Goal: Information Seeking & Learning: Learn about a topic

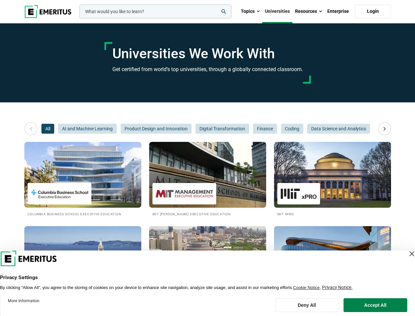
click at [156, 12] on input "woocommerce-product-search-field-0" at bounding box center [156, 12] width 152 height 14
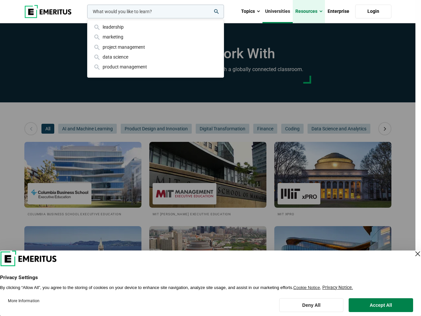
click at [309, 12] on link "Resources" at bounding box center [309, 11] width 32 height 23
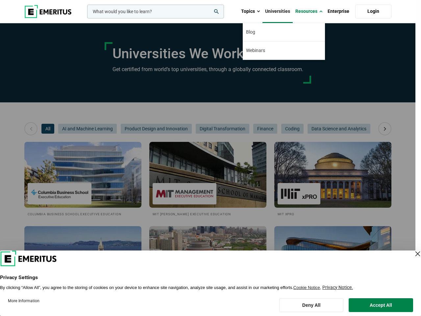
click at [86, 18] on div "leadership marketing project management data science product management" at bounding box center [155, 12] width 138 height 14
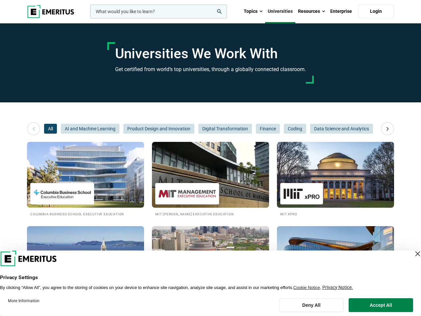
click at [385, 129] on icon at bounding box center [388, 129] width 12 height 12
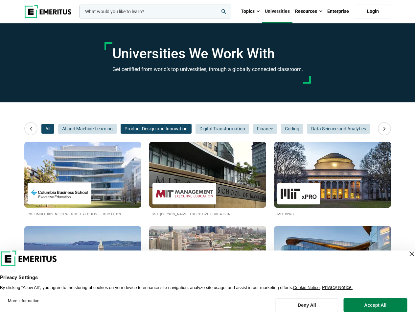
click at [121, 129] on span "Product Design and Innovation" at bounding box center [156, 129] width 71 height 10
click at [253, 129] on span "Finance" at bounding box center [265, 129] width 24 height 10
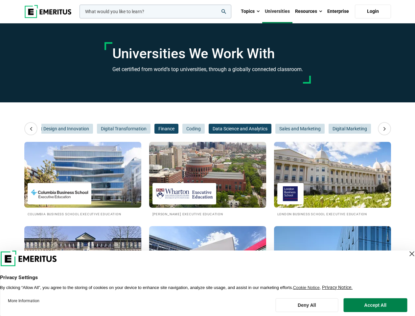
click at [222, 129] on span "Data Science and Analytics" at bounding box center [240, 129] width 63 height 10
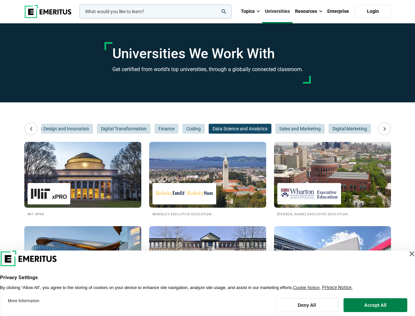
click at [265, 129] on span "Data Science and Analytics" at bounding box center [240, 129] width 63 height 10
click at [292, 129] on span "Sales and Marketing" at bounding box center [300, 129] width 49 height 10
